Goal: Information Seeking & Learning: Learn about a topic

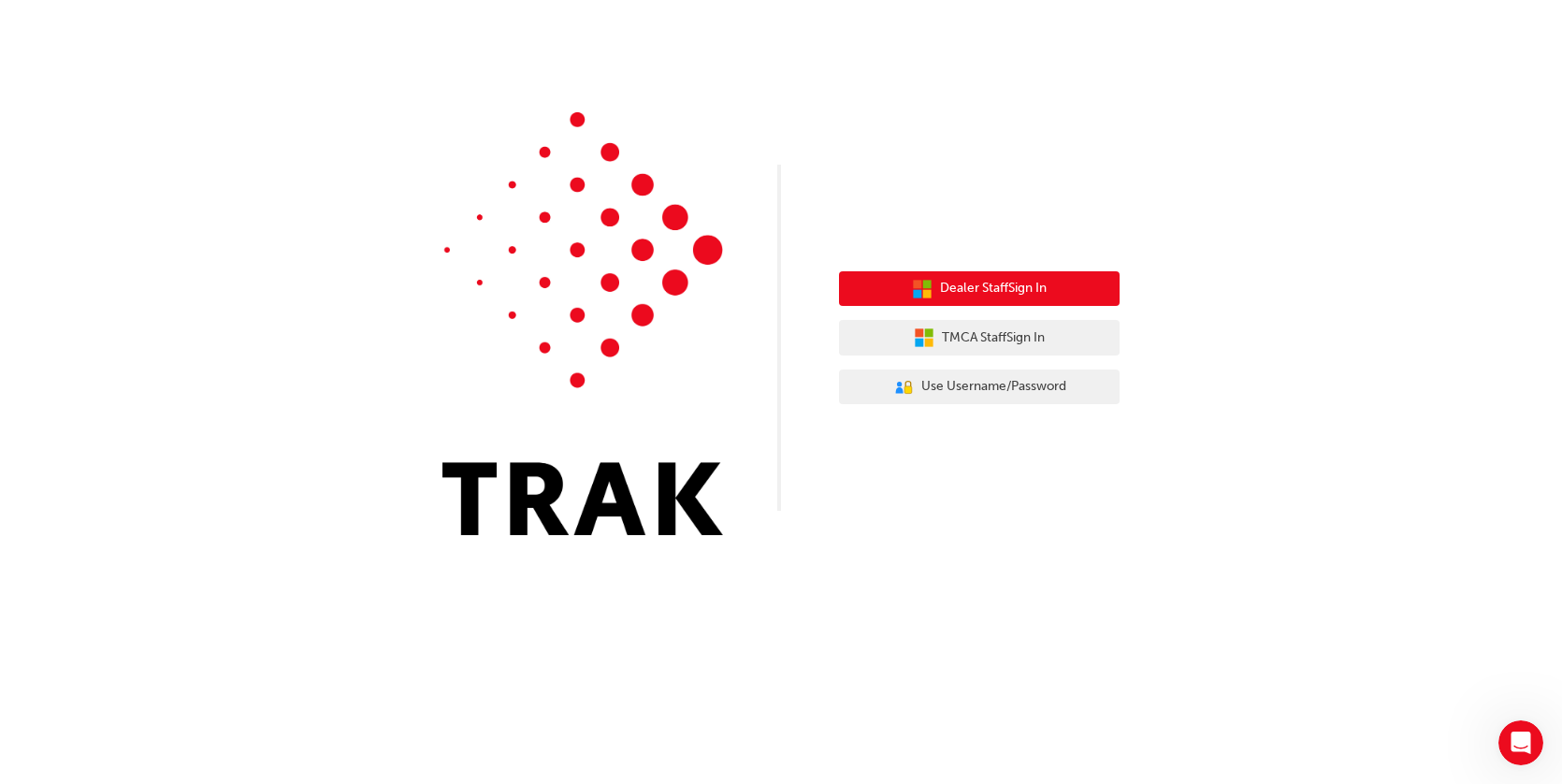
click at [994, 283] on span "Dealer Staff Sign In" at bounding box center [993, 288] width 107 height 22
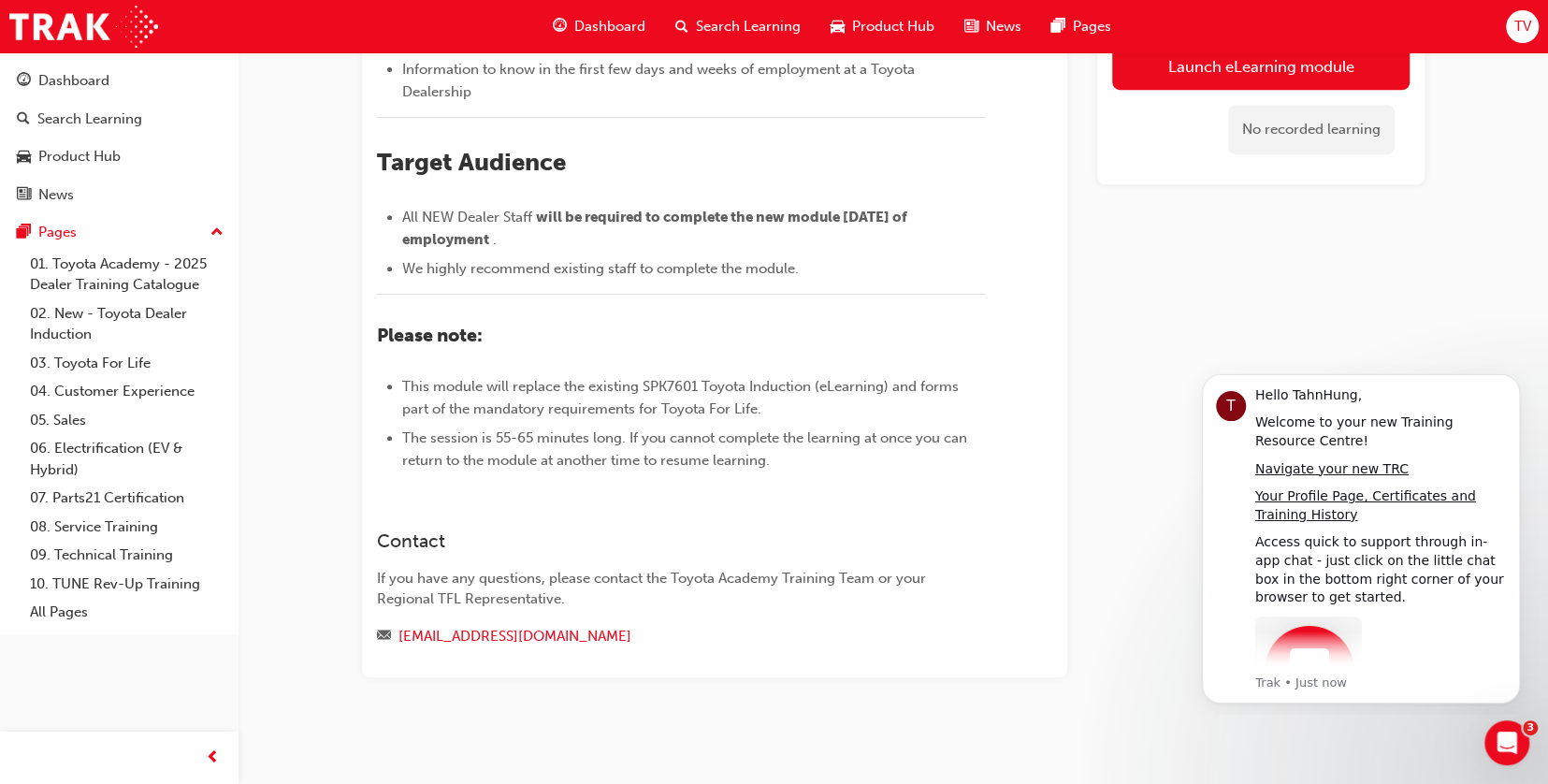
scroll to position [713, 0]
click at [1507, 739] on icon "Open Intercom Messenger" at bounding box center [1505, 740] width 31 height 31
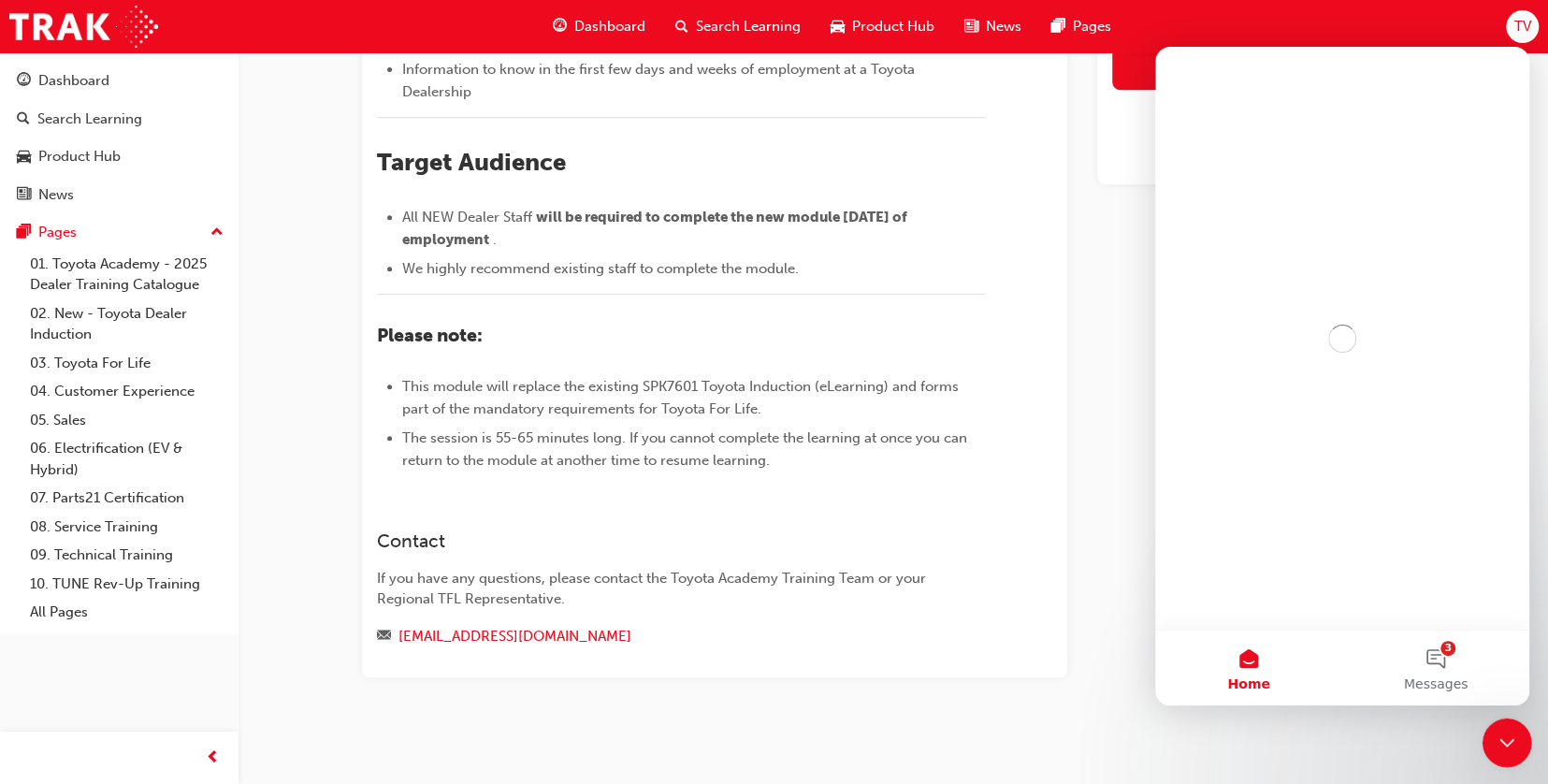
scroll to position [0, 0]
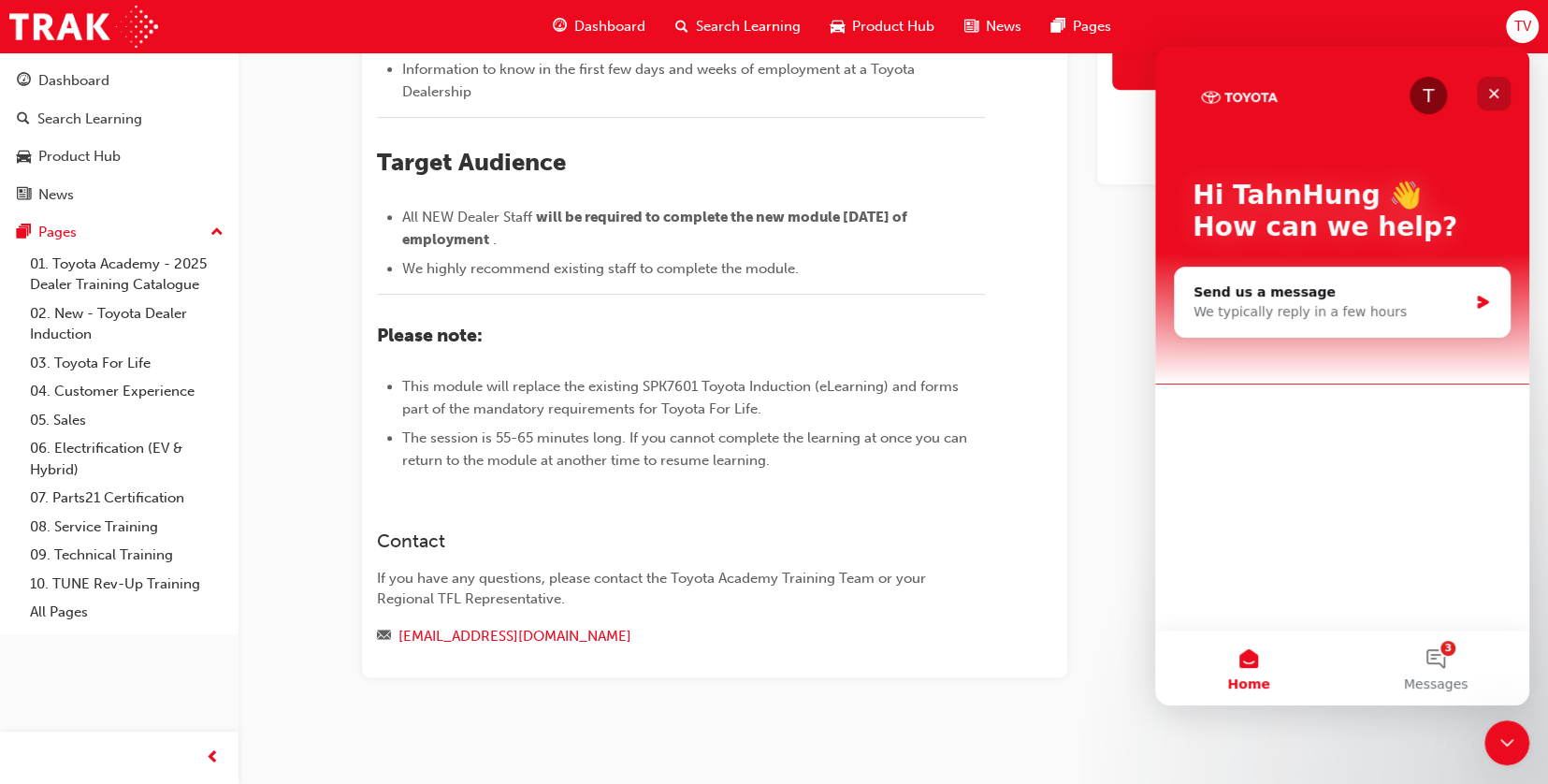
click at [1492, 98] on icon "Close" at bounding box center [1493, 93] width 15 height 15
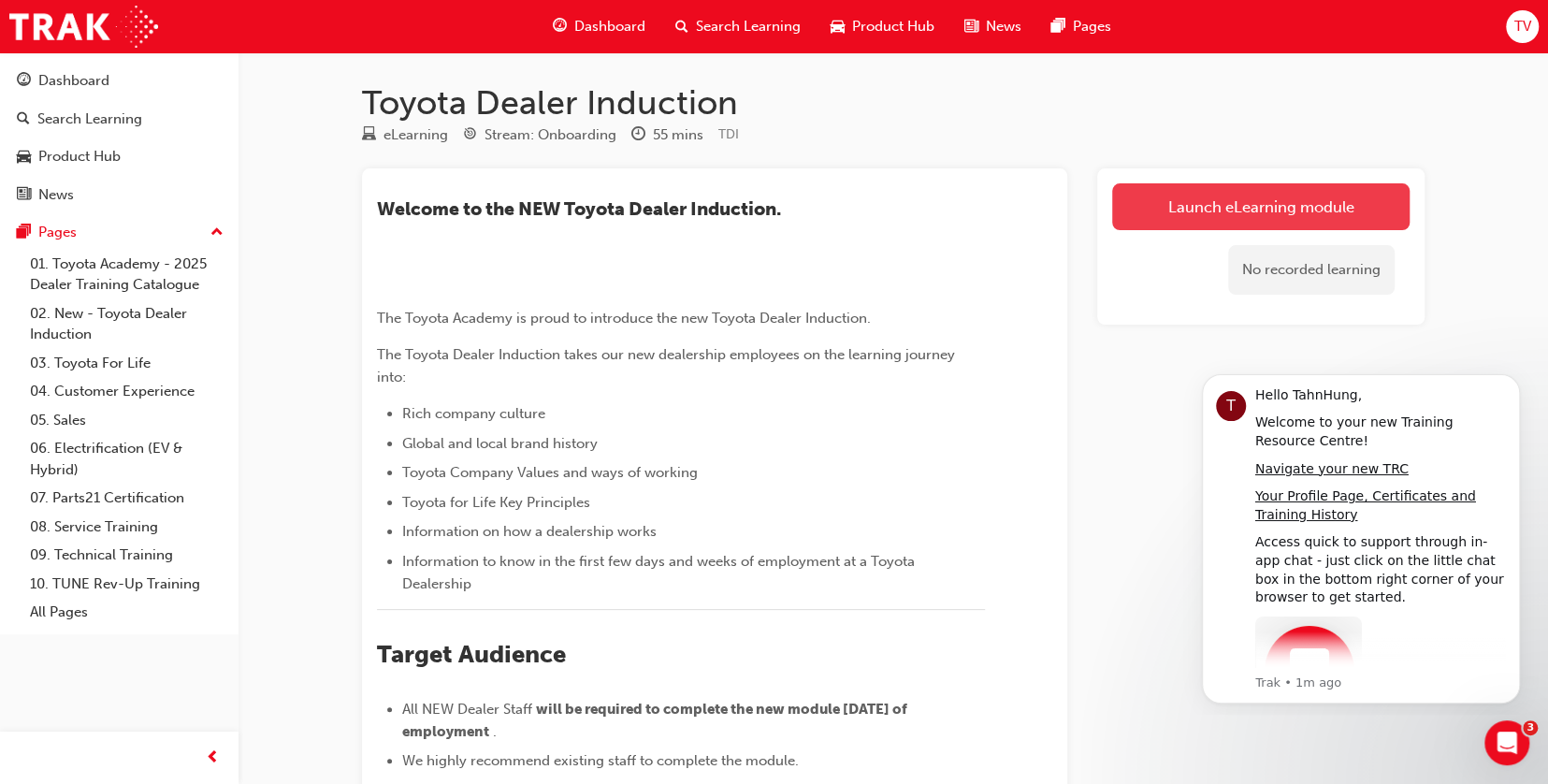
click at [1249, 207] on link "Launch eLearning module" at bounding box center [1261, 206] width 297 height 47
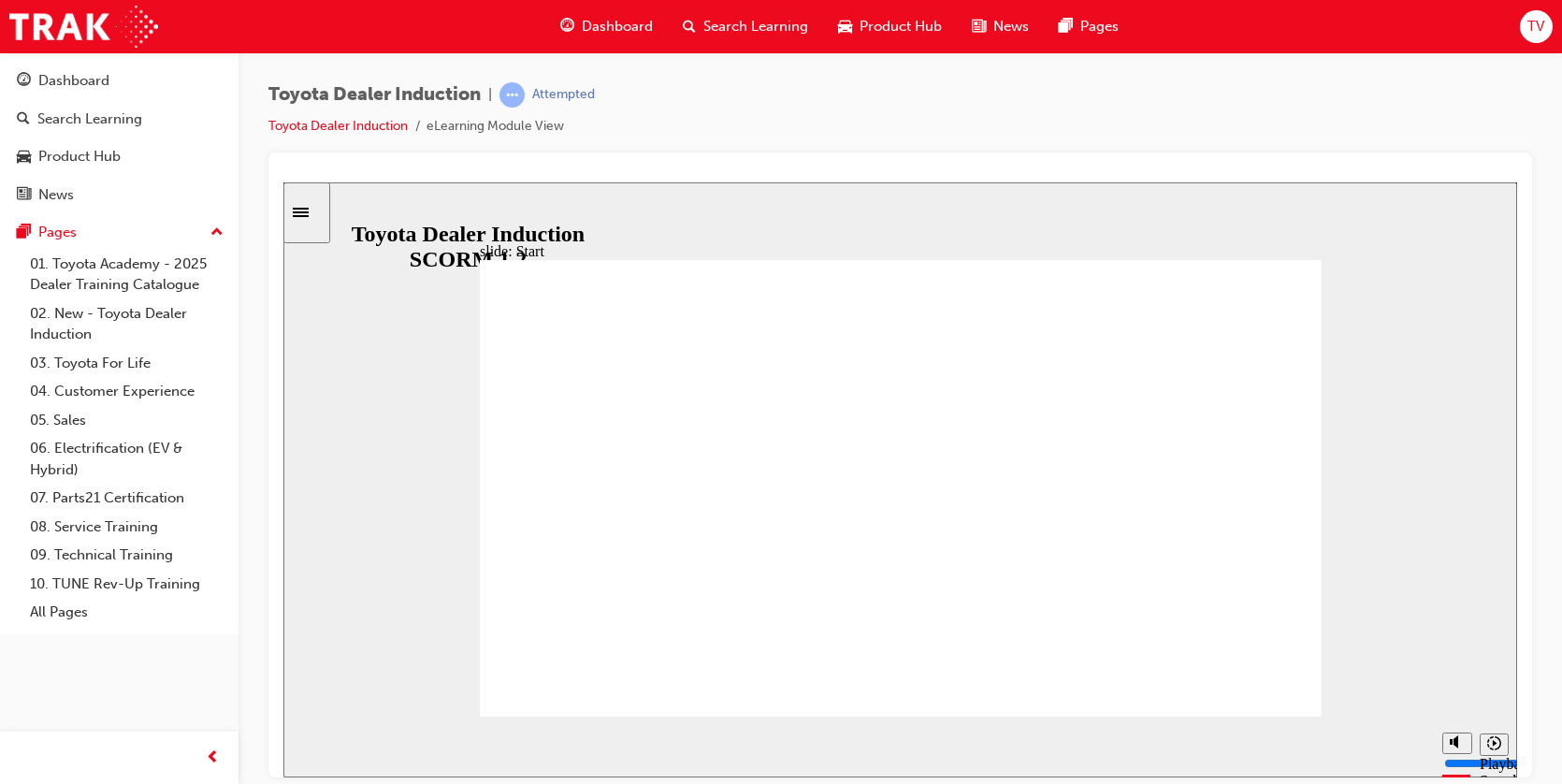
type input "12700"
type input "7"
type input "12800"
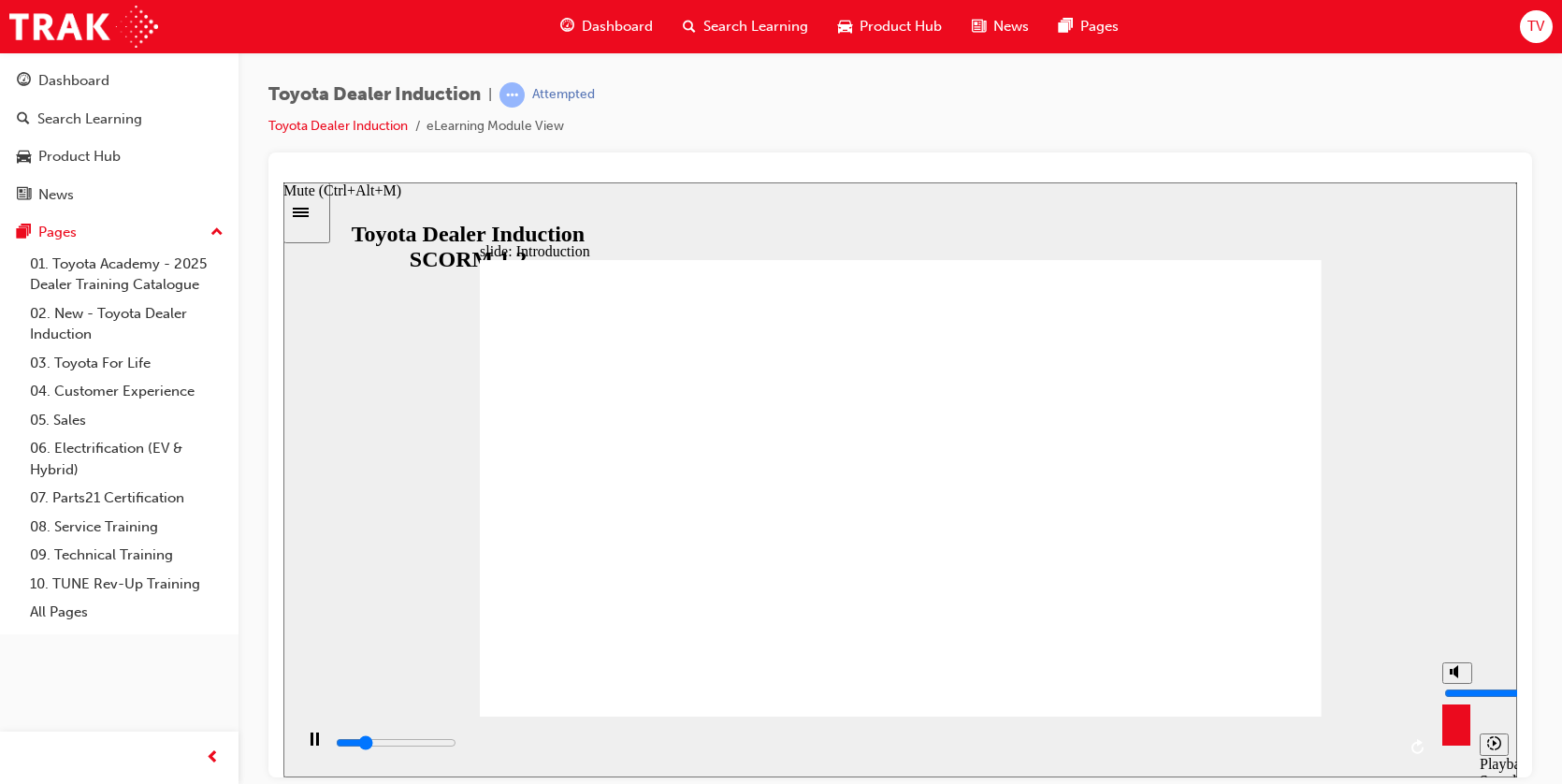
type input "6"
type input "13200"
type input "5"
type input "14600"
drag, startPoint x: 1455, startPoint y: 675, endPoint x: 1455, endPoint y: 690, distance: 15.0
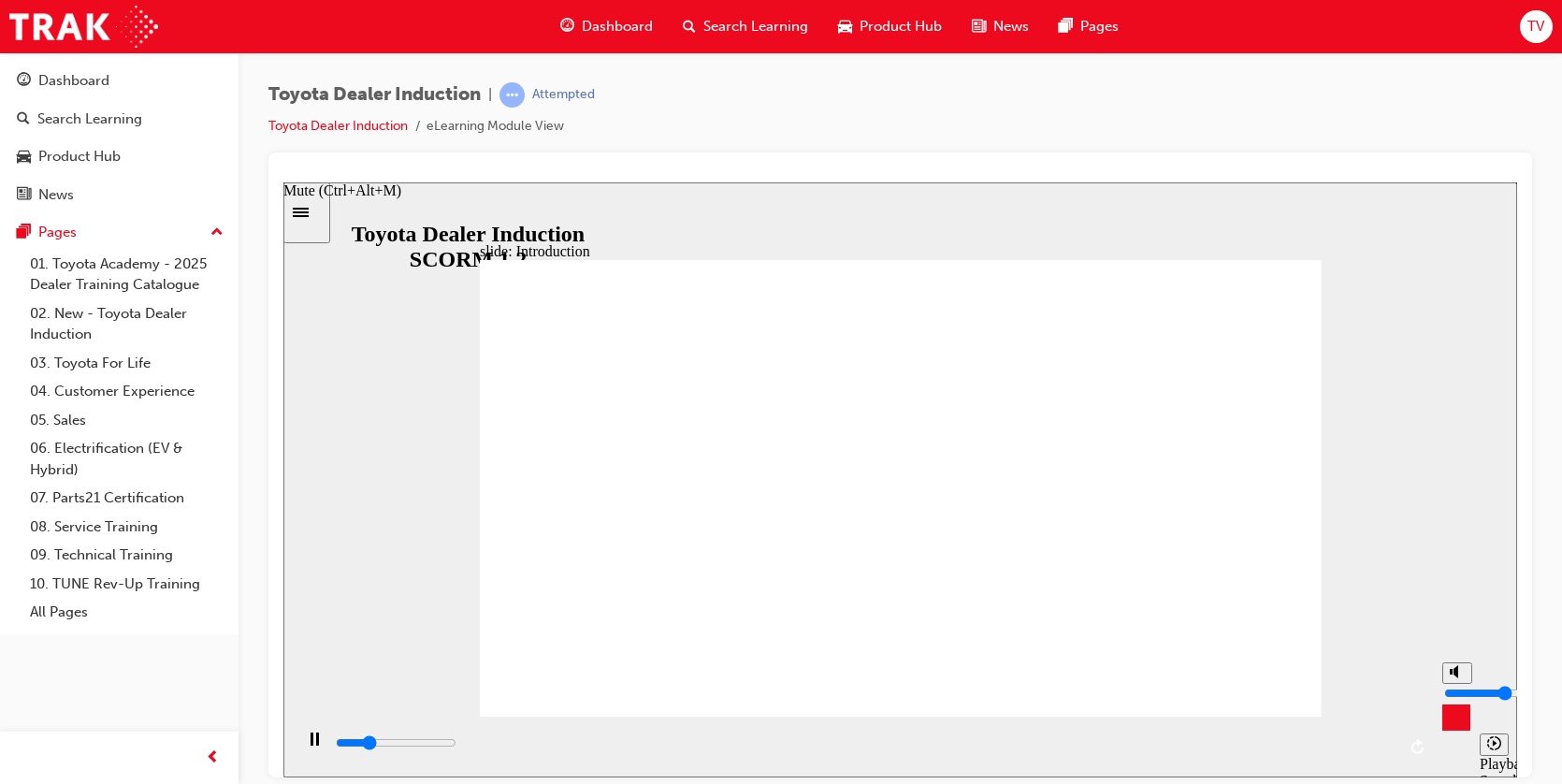
type input "5"
click at [1455, 690] on input "volume" at bounding box center [1504, 691] width 120 height 15
drag, startPoint x: 647, startPoint y: 742, endPoint x: 371, endPoint y: 741, distance: 276.0
click at [371, 741] on div "playback controls" at bounding box center [865, 742] width 1062 height 21
type input "6000"
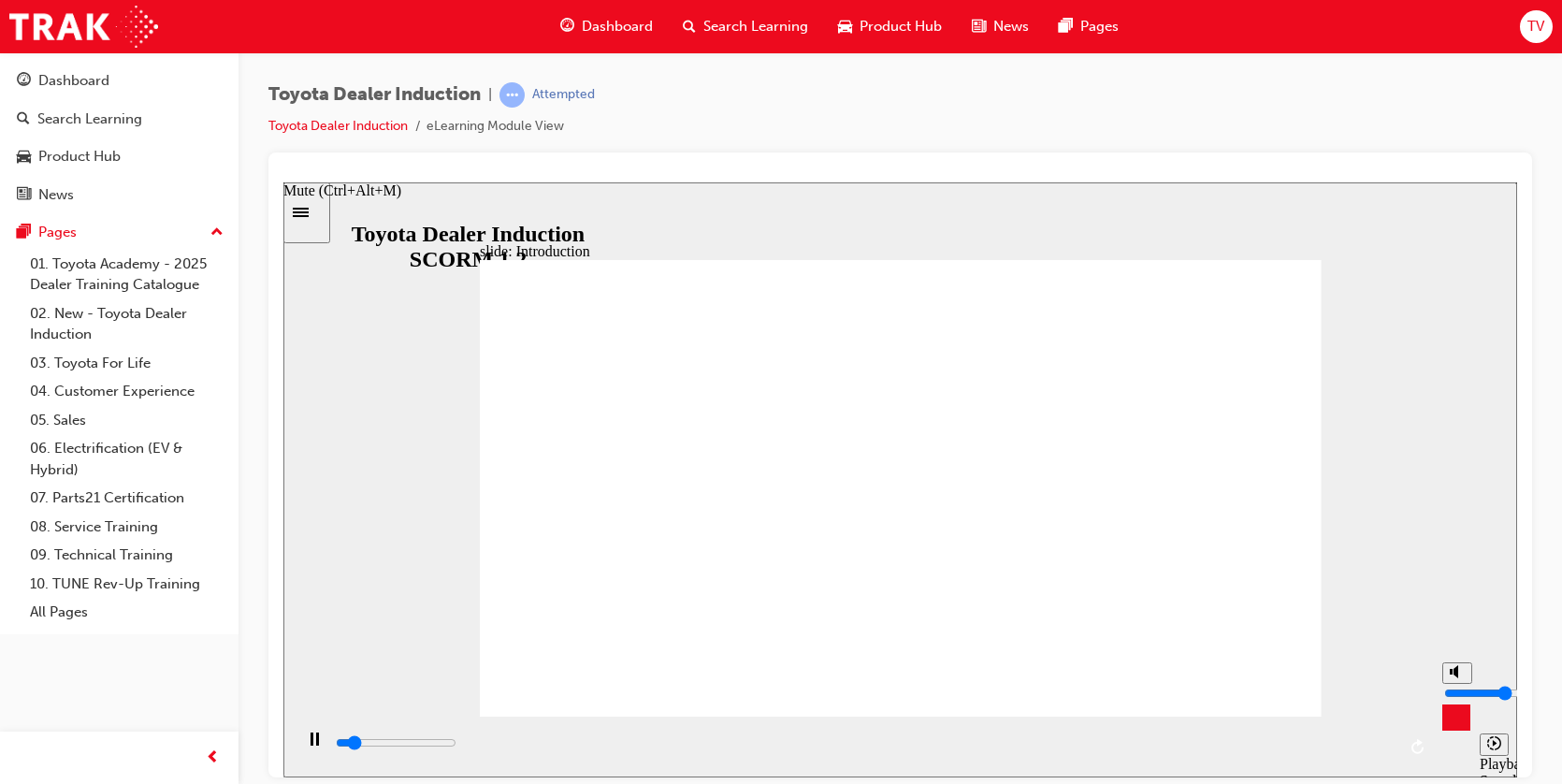
type input "4"
type input "6000"
type input "3"
type input "7200"
type input "4"
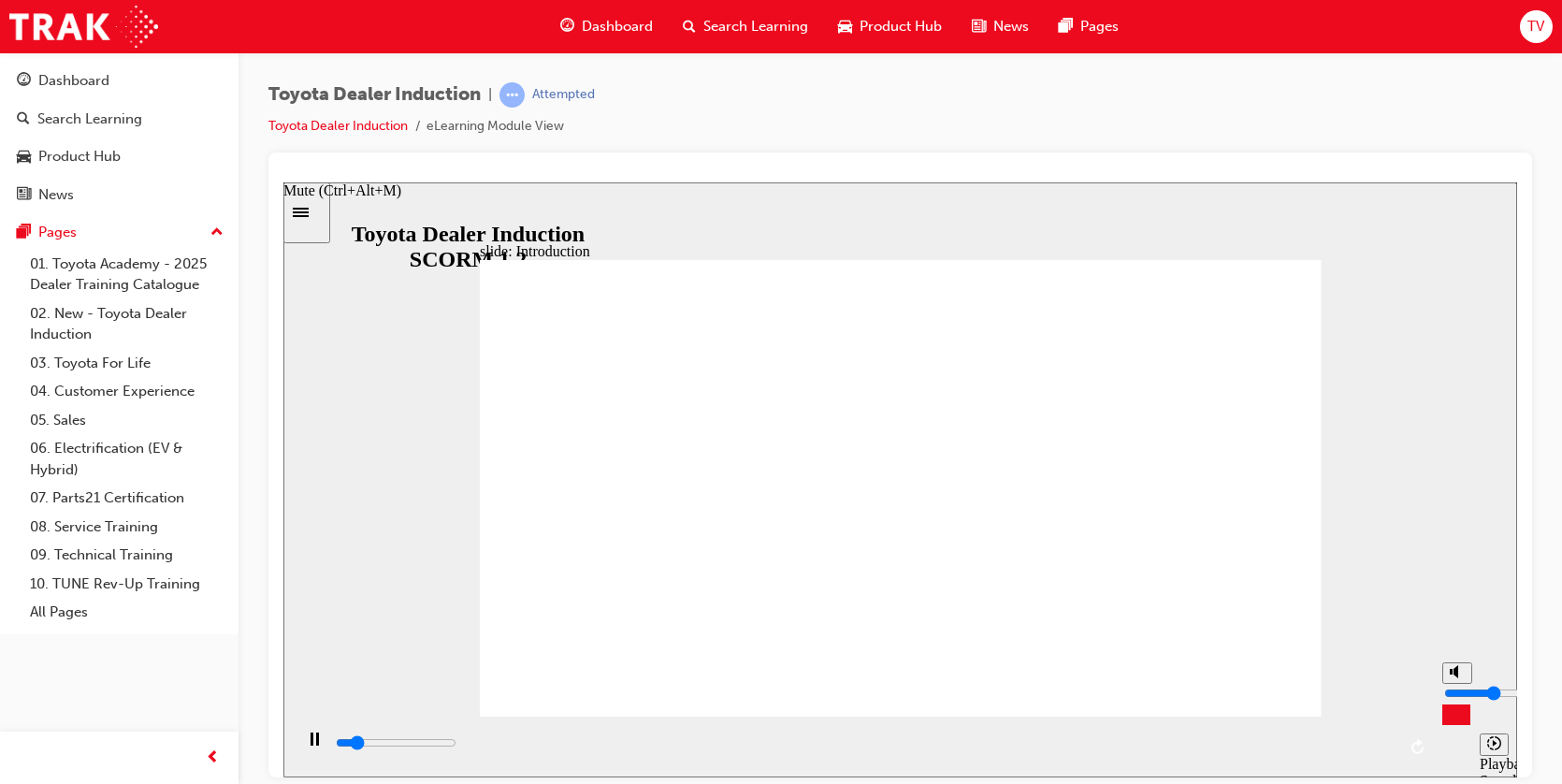
type input "8000"
type input "4"
click at [1455, 694] on input "volume" at bounding box center [1504, 691] width 120 height 15
type input "29100"
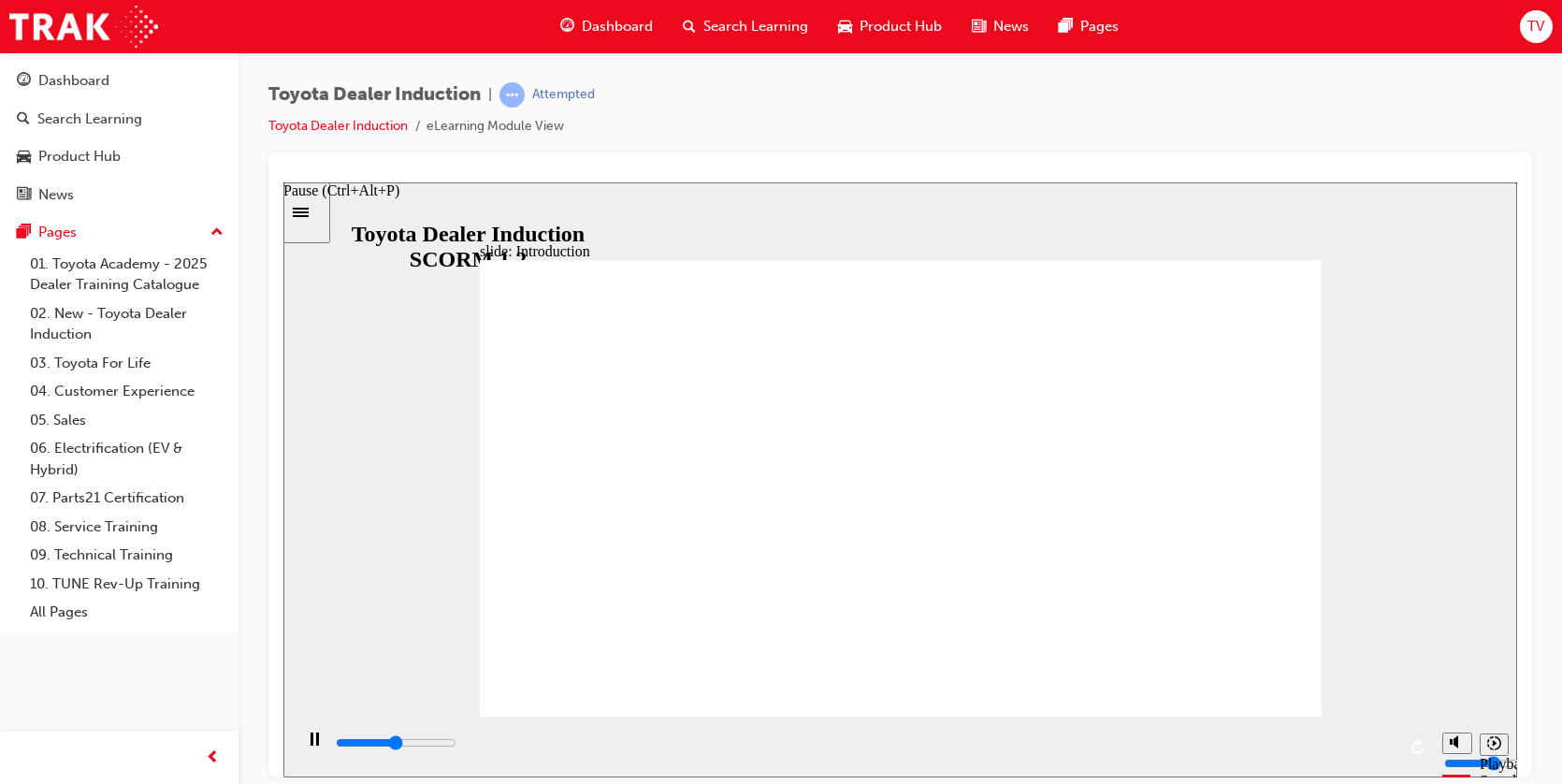
click at [311, 744] on icon "Pause (Ctrl+Alt+P)" at bounding box center [315, 737] width 9 height 13
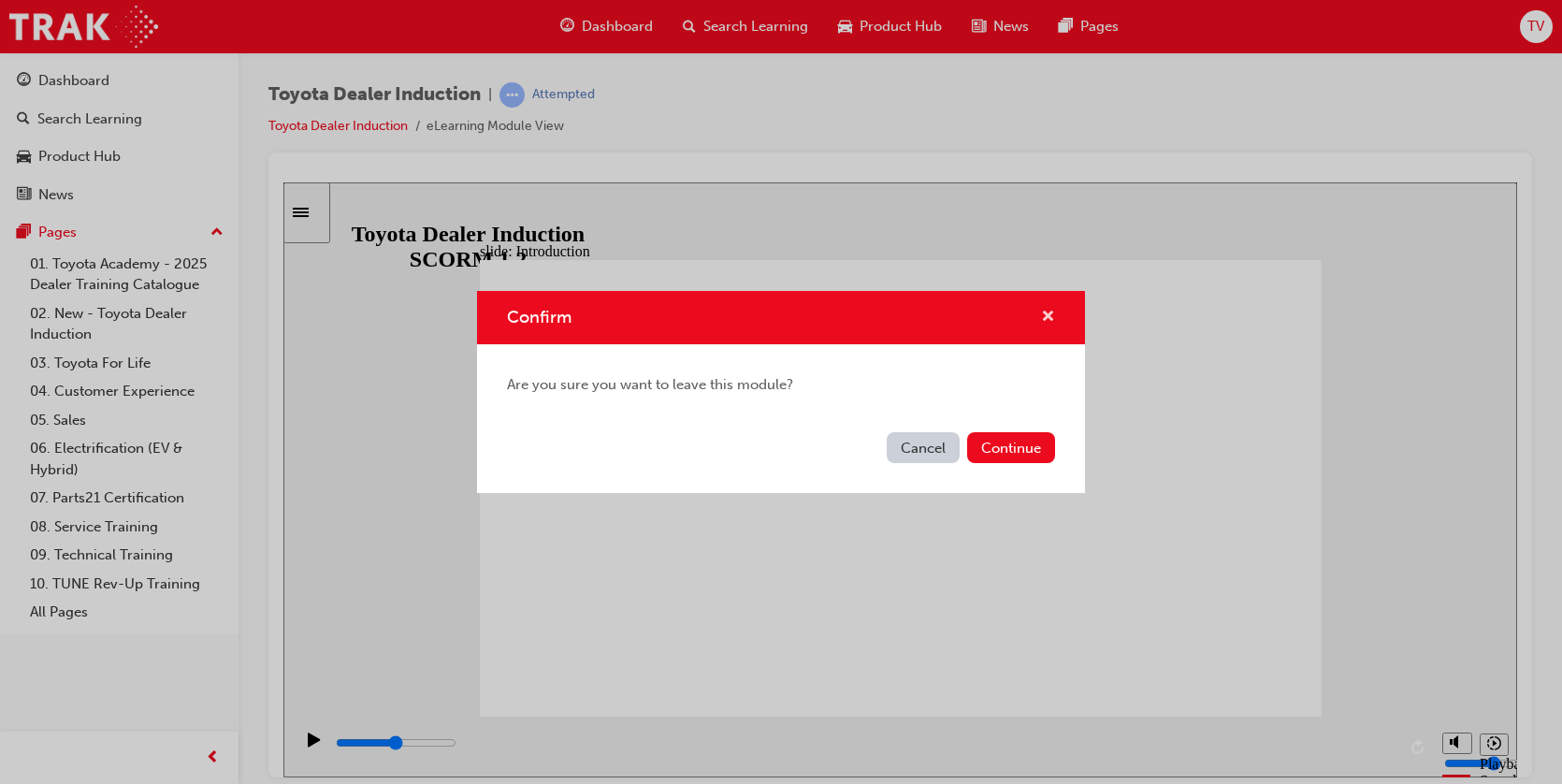
click at [1049, 312] on span "cross-icon" at bounding box center [1049, 318] width 14 height 17
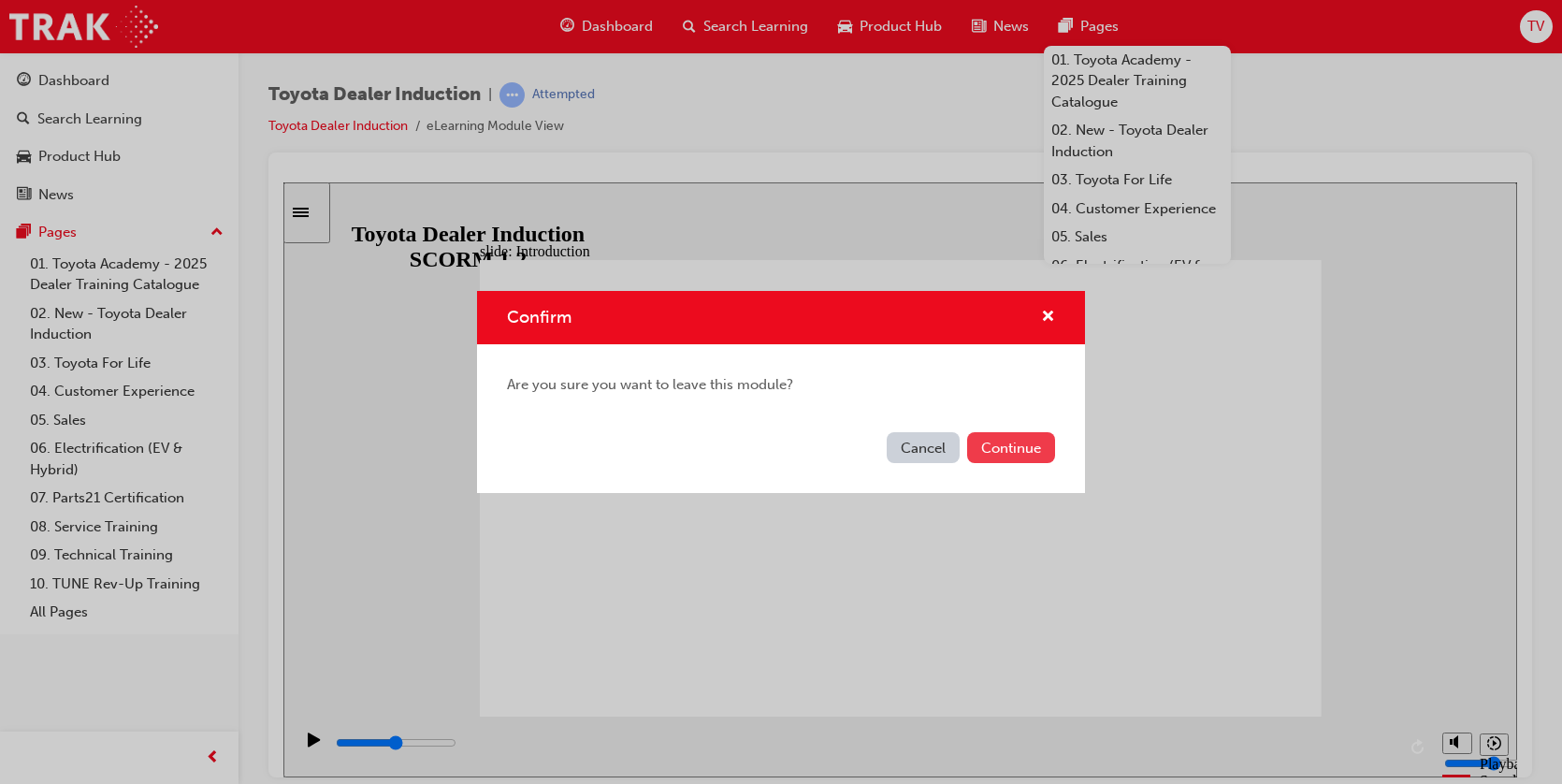
click at [1022, 444] on button "Continue" at bounding box center [1011, 448] width 88 height 31
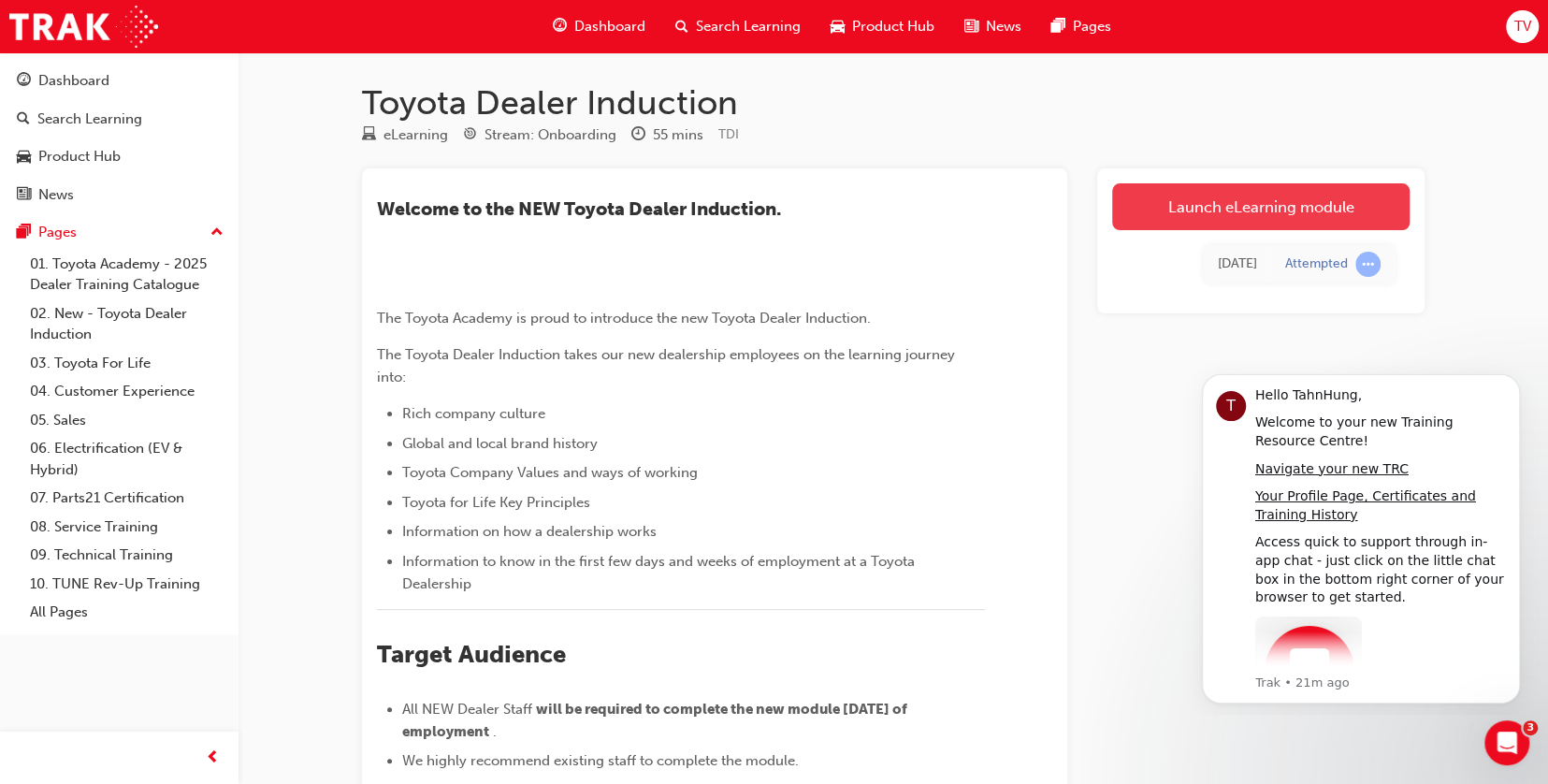
click at [1219, 202] on link "Launch eLearning module" at bounding box center [1261, 206] width 297 height 47
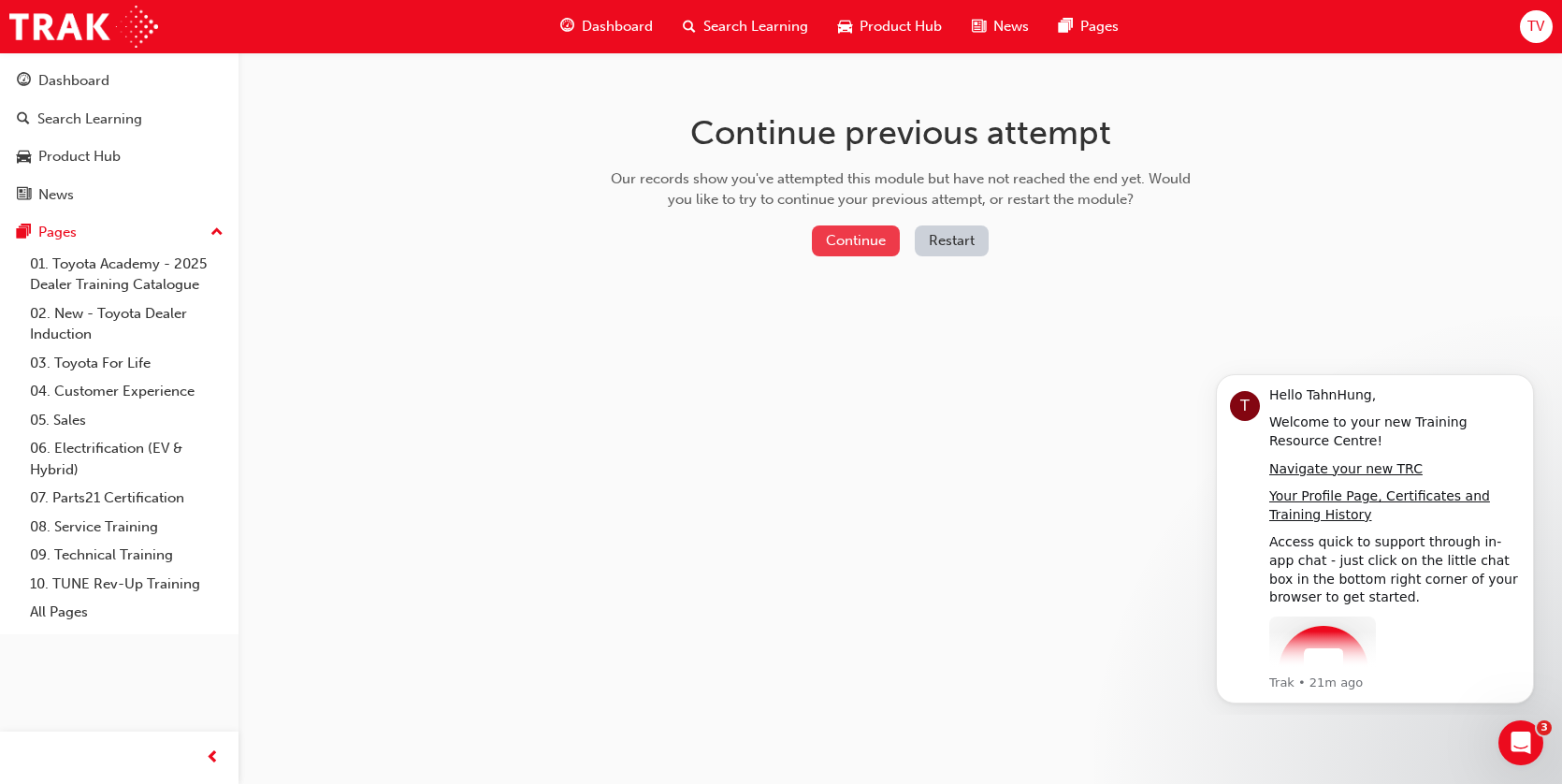
click at [854, 231] on button "Continue" at bounding box center [856, 241] width 88 height 31
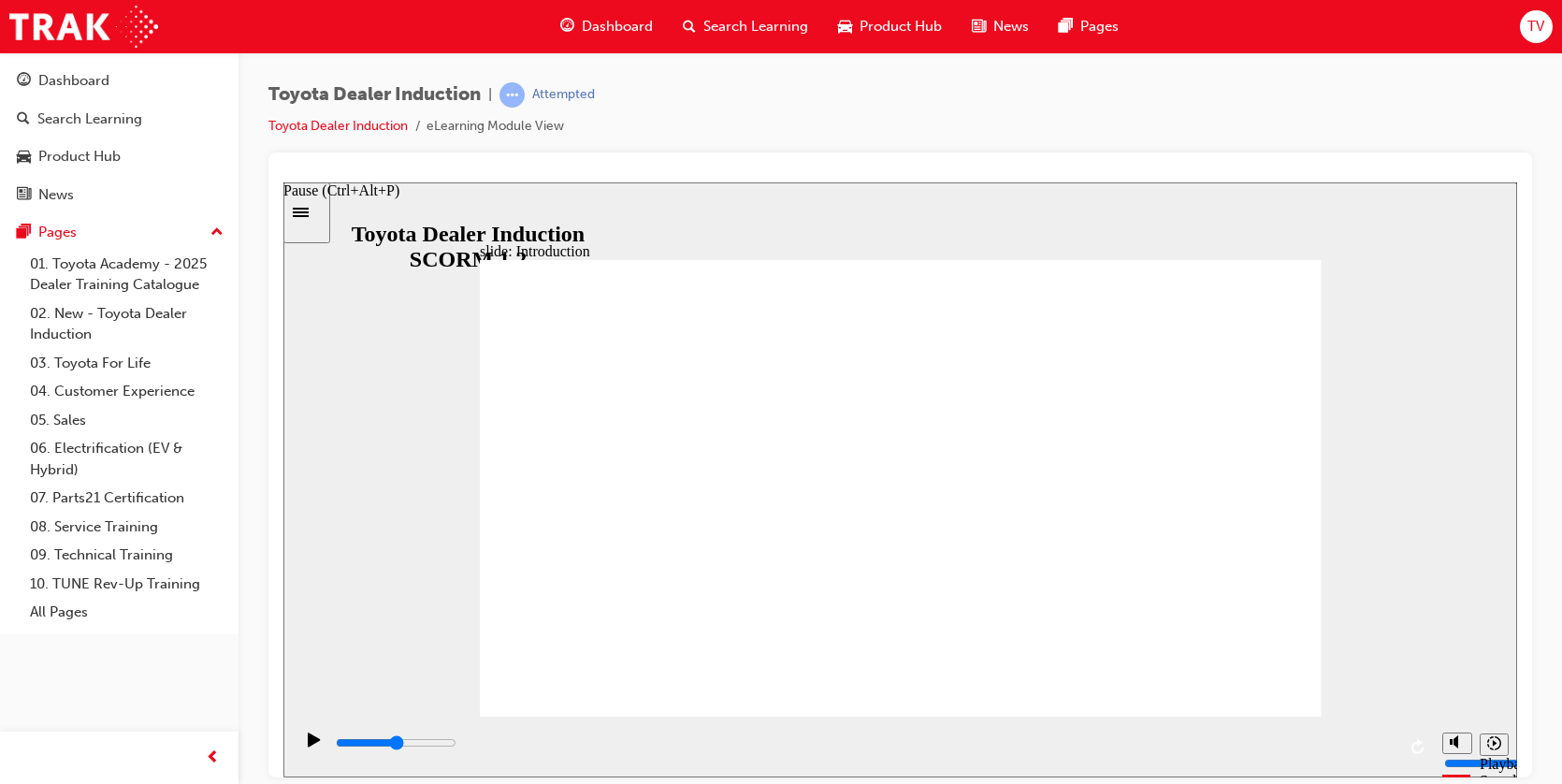
click at [308, 742] on icon "Pause (Ctrl+Alt+P)" at bounding box center [314, 738] width 12 height 14
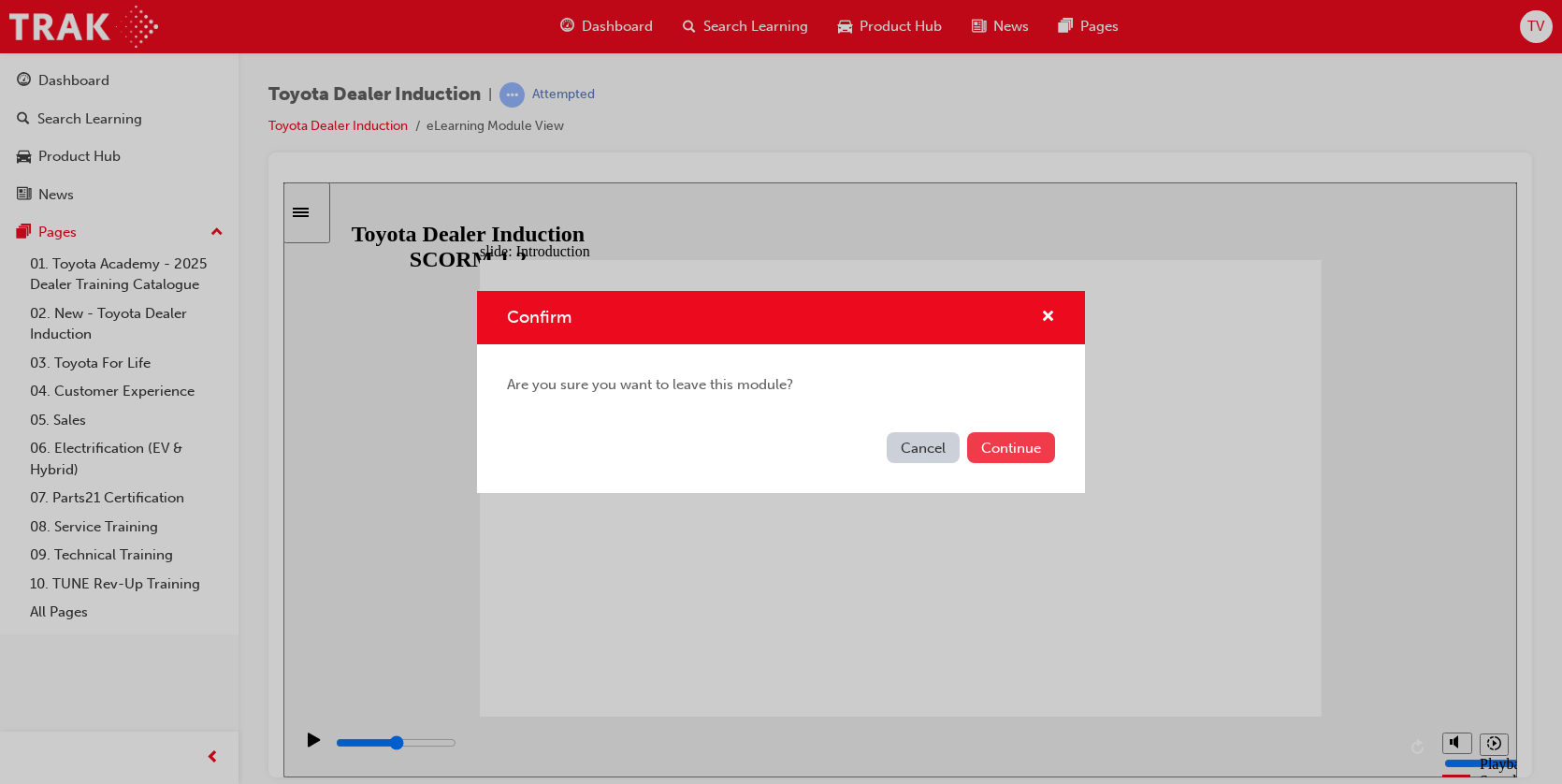
drag, startPoint x: 723, startPoint y: 266, endPoint x: 1006, endPoint y: 447, distance: 335.9
click at [1006, 447] on button "Continue" at bounding box center [1011, 448] width 88 height 31
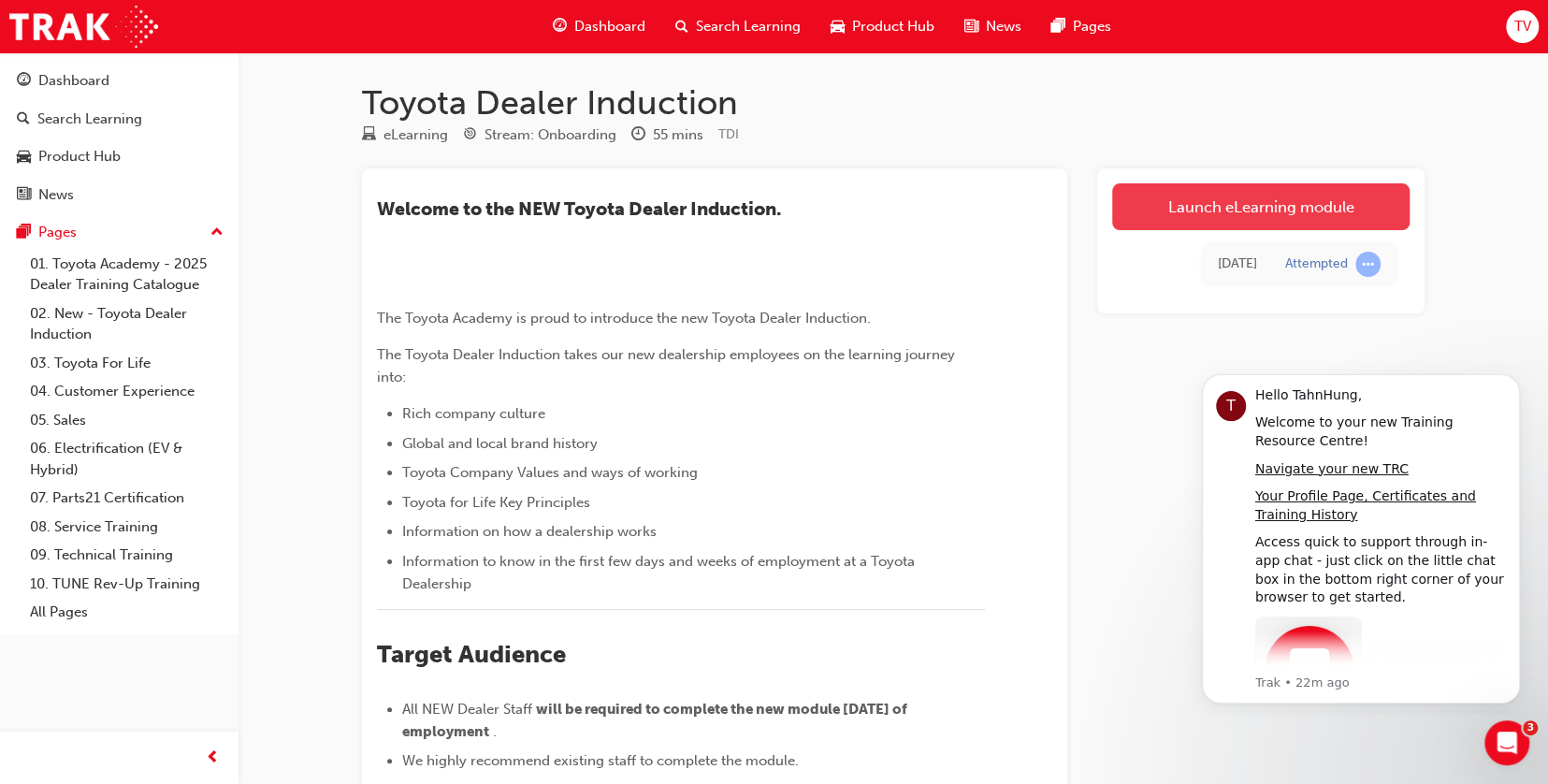
click at [1213, 212] on link "Launch eLearning module" at bounding box center [1261, 206] width 297 height 47
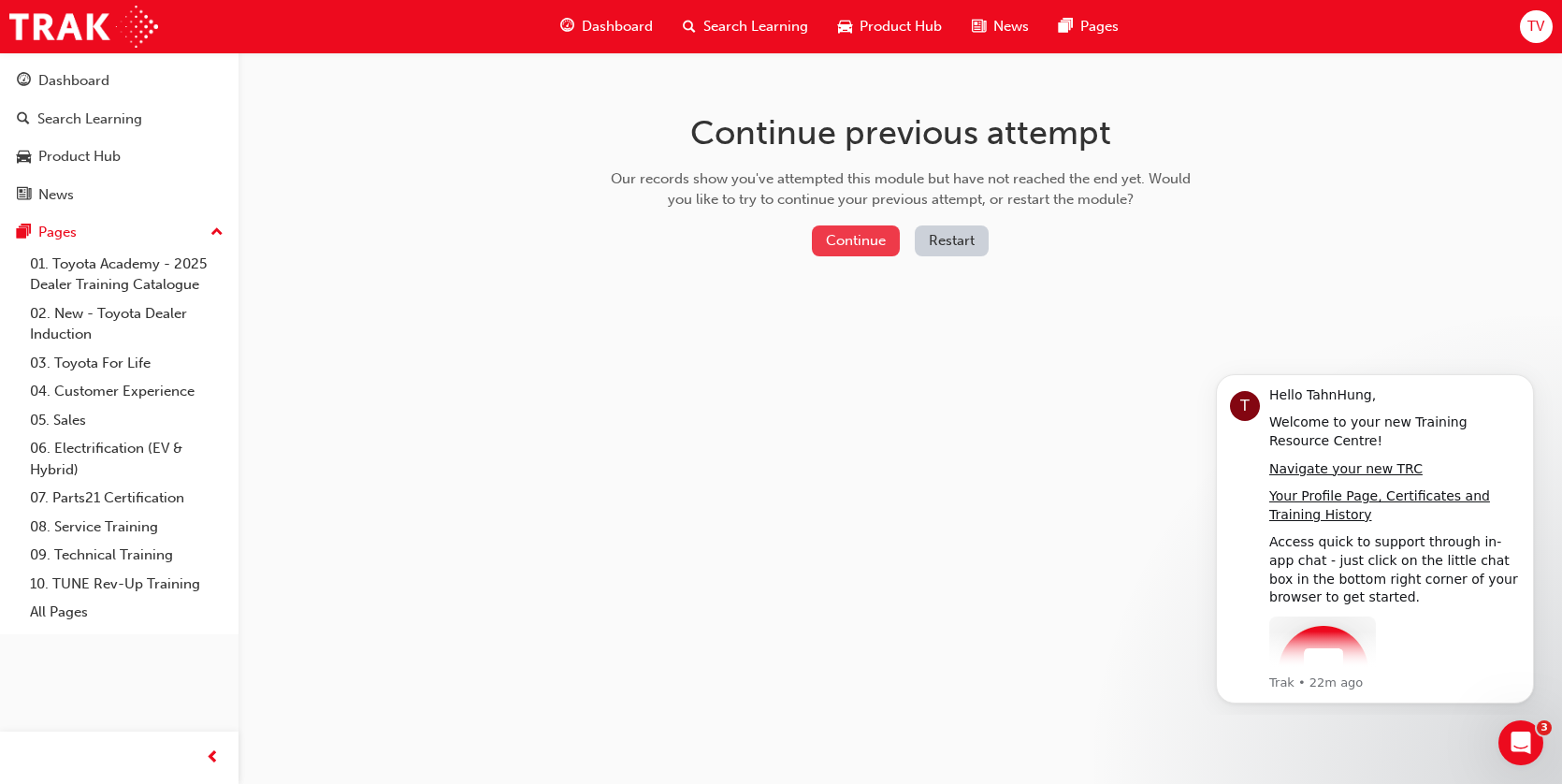
click at [857, 242] on button "Continue" at bounding box center [856, 241] width 88 height 31
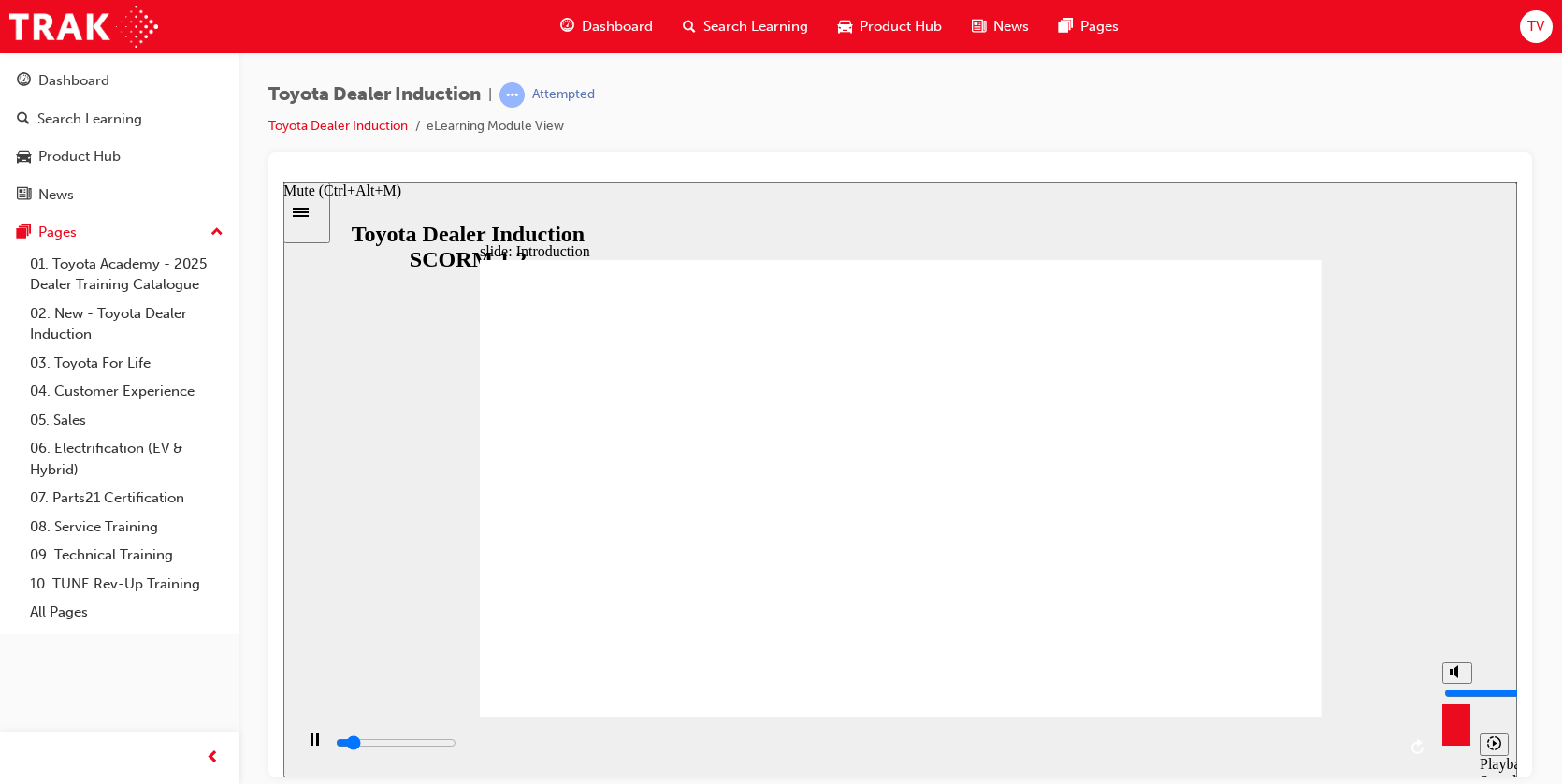
type input "5600"
type input "7"
type input "5700"
type input "6"
type input "5700"
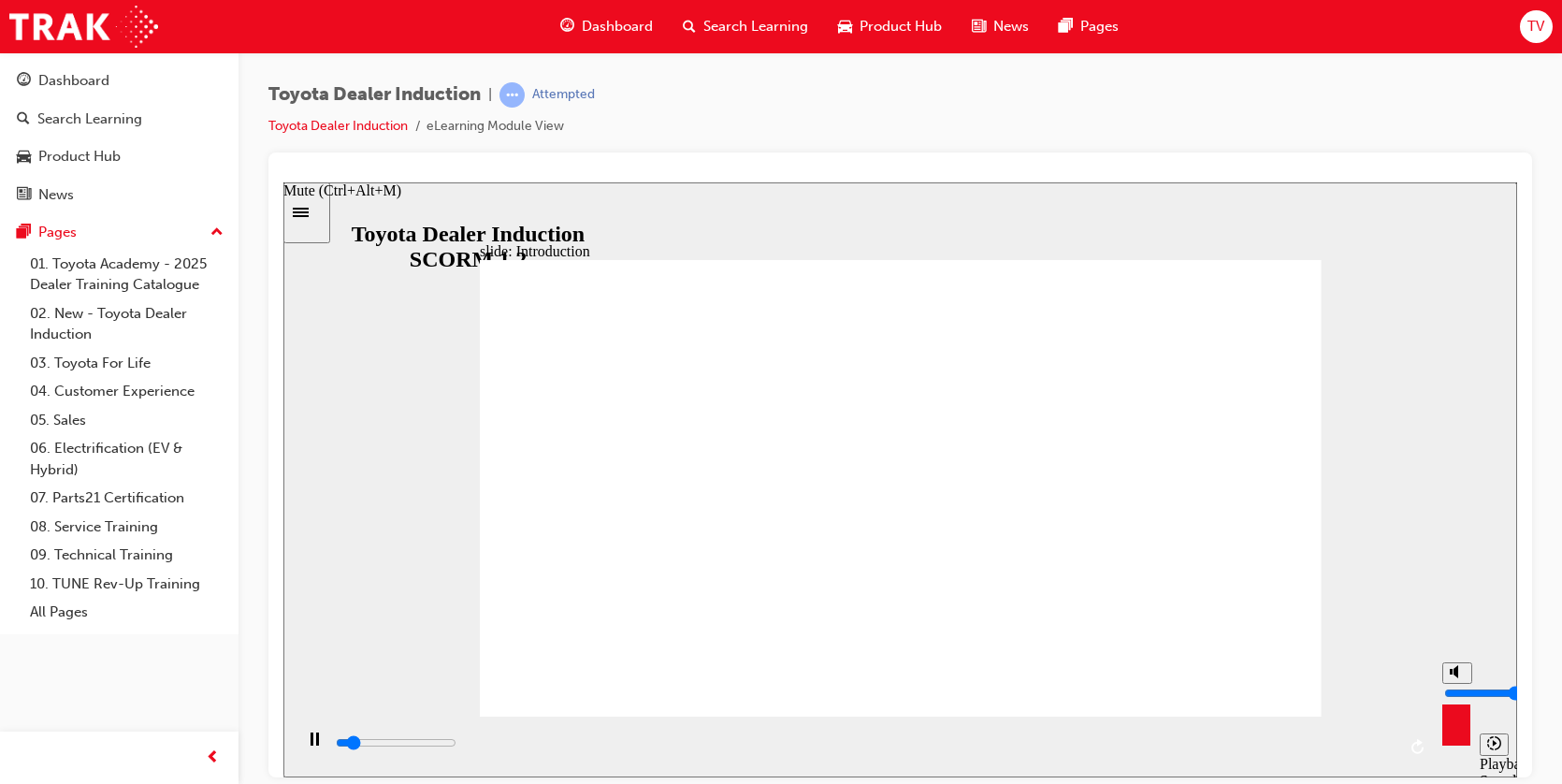
type input "5"
type input "5800"
type input "4"
type input "5800"
type input "3"
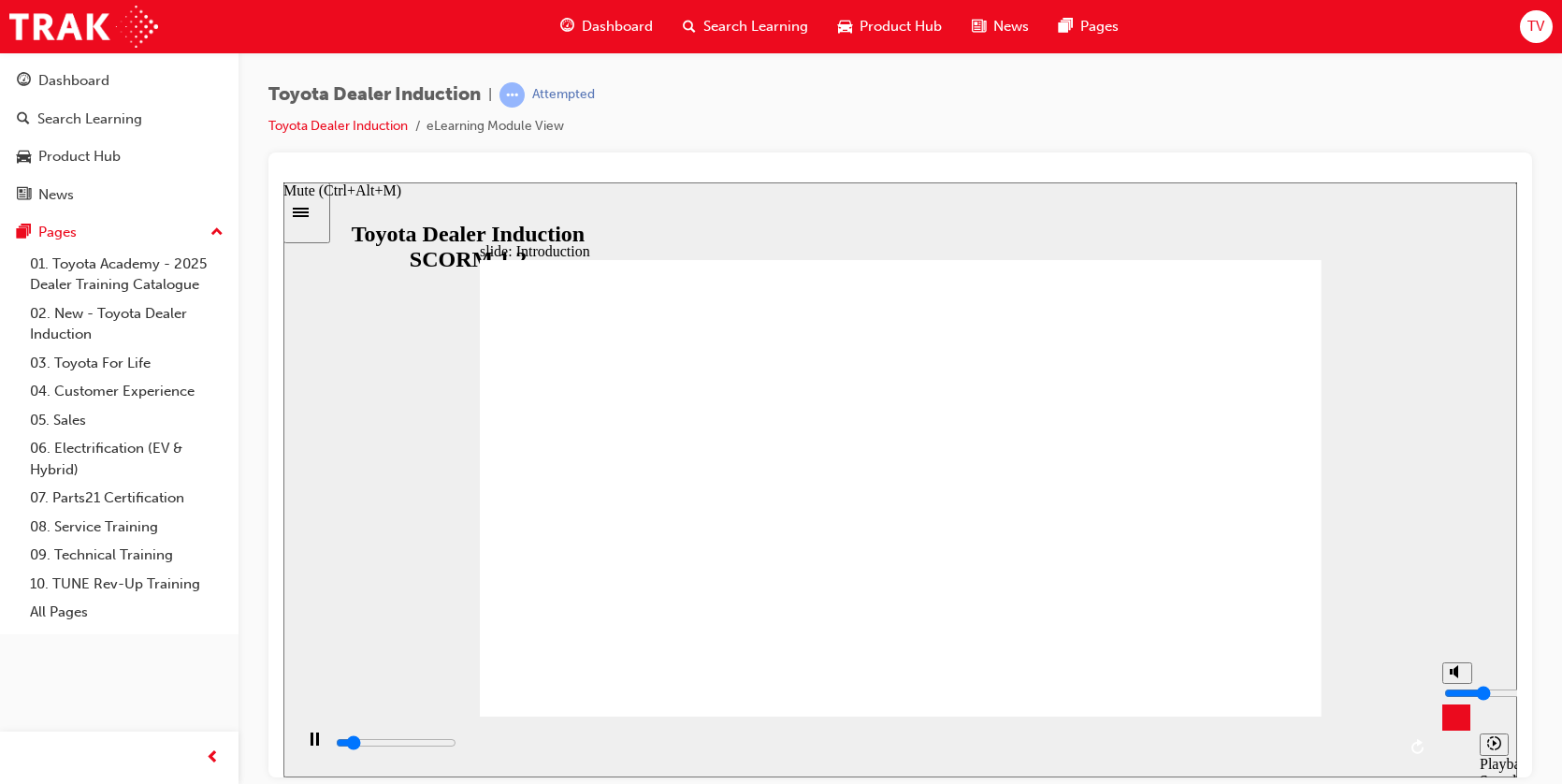
type input "5800"
type input "2"
type input "5800"
type input "1"
type input "6500"
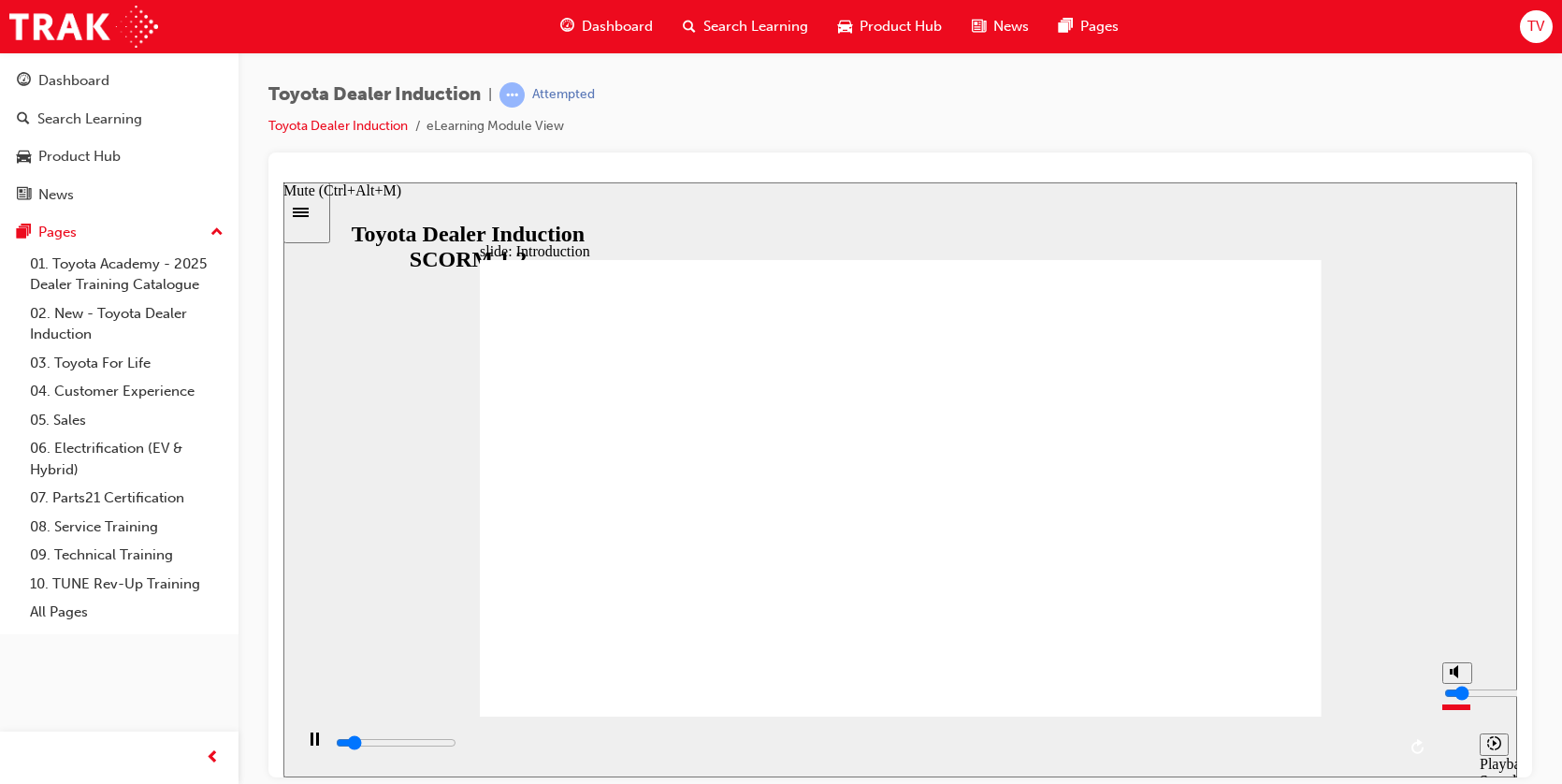
type input "2"
type input "6600"
type input "3"
type input "7300"
type input "4"
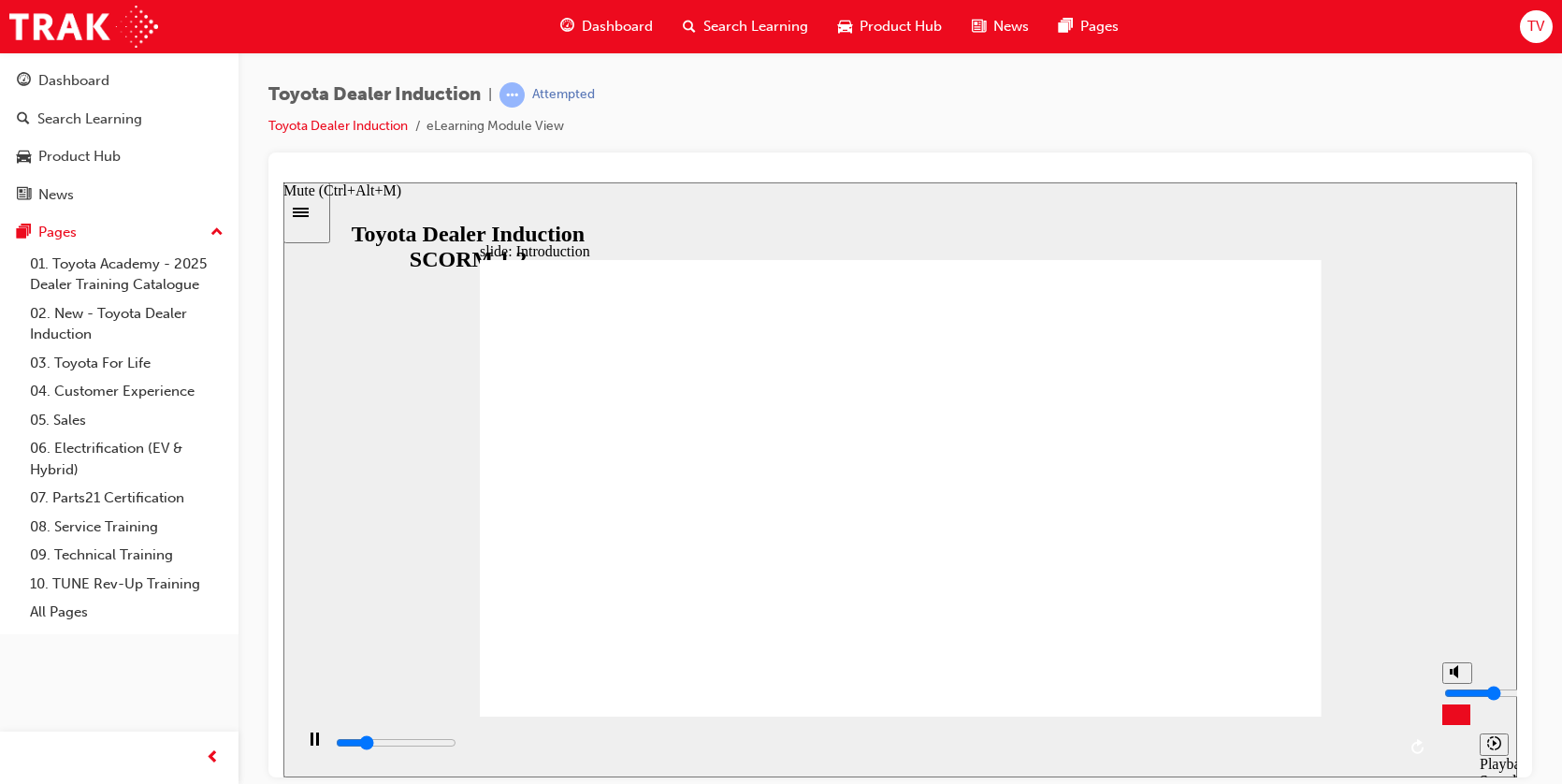
type input "13000"
drag, startPoint x: 1459, startPoint y: 675, endPoint x: 1458, endPoint y: 696, distance: 21.0
type input "4"
click at [1458, 696] on input "volume" at bounding box center [1504, 691] width 120 height 15
type input "58700"
